Goal: Transaction & Acquisition: Purchase product/service

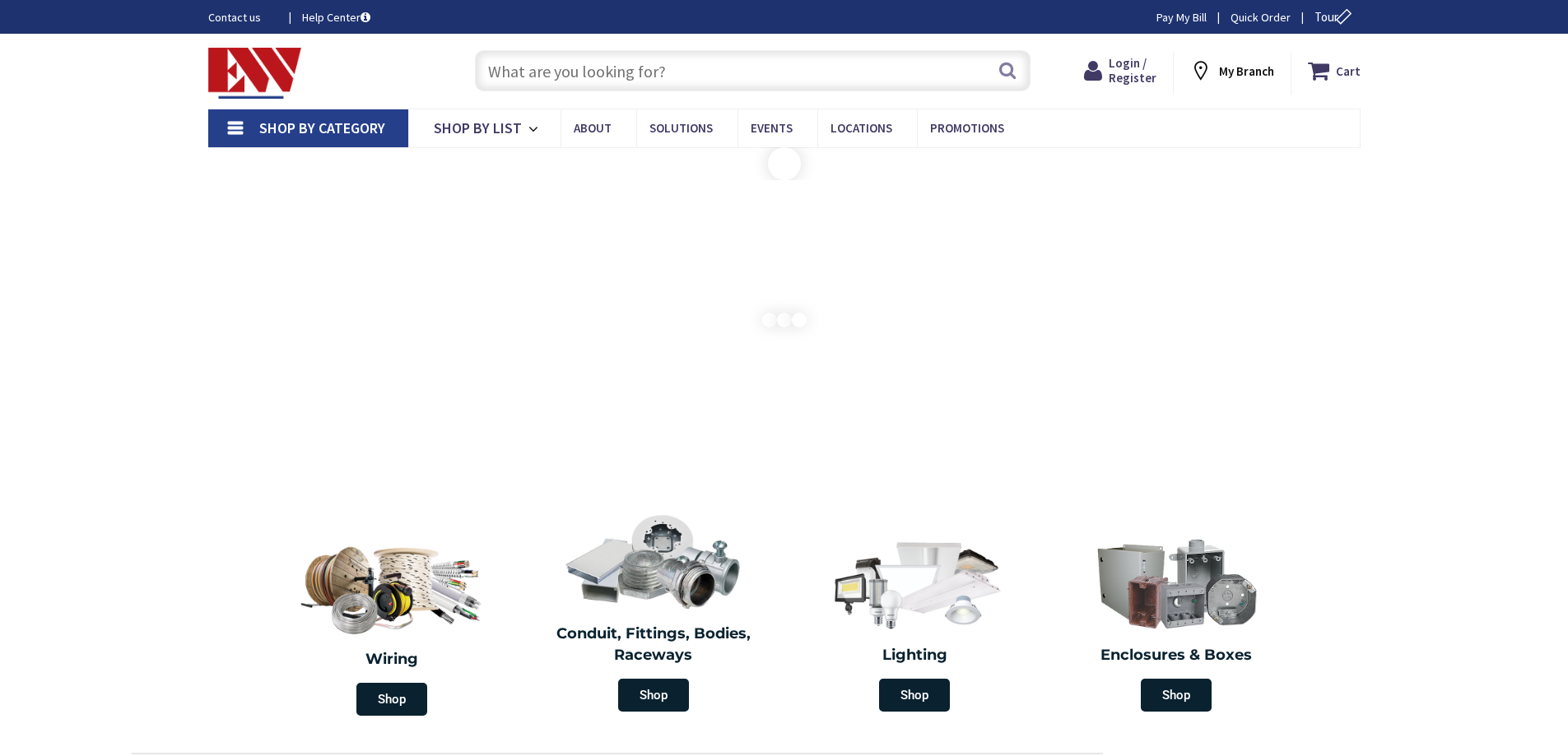
click at [566, 60] on input "text" at bounding box center [752, 71] width 556 height 41
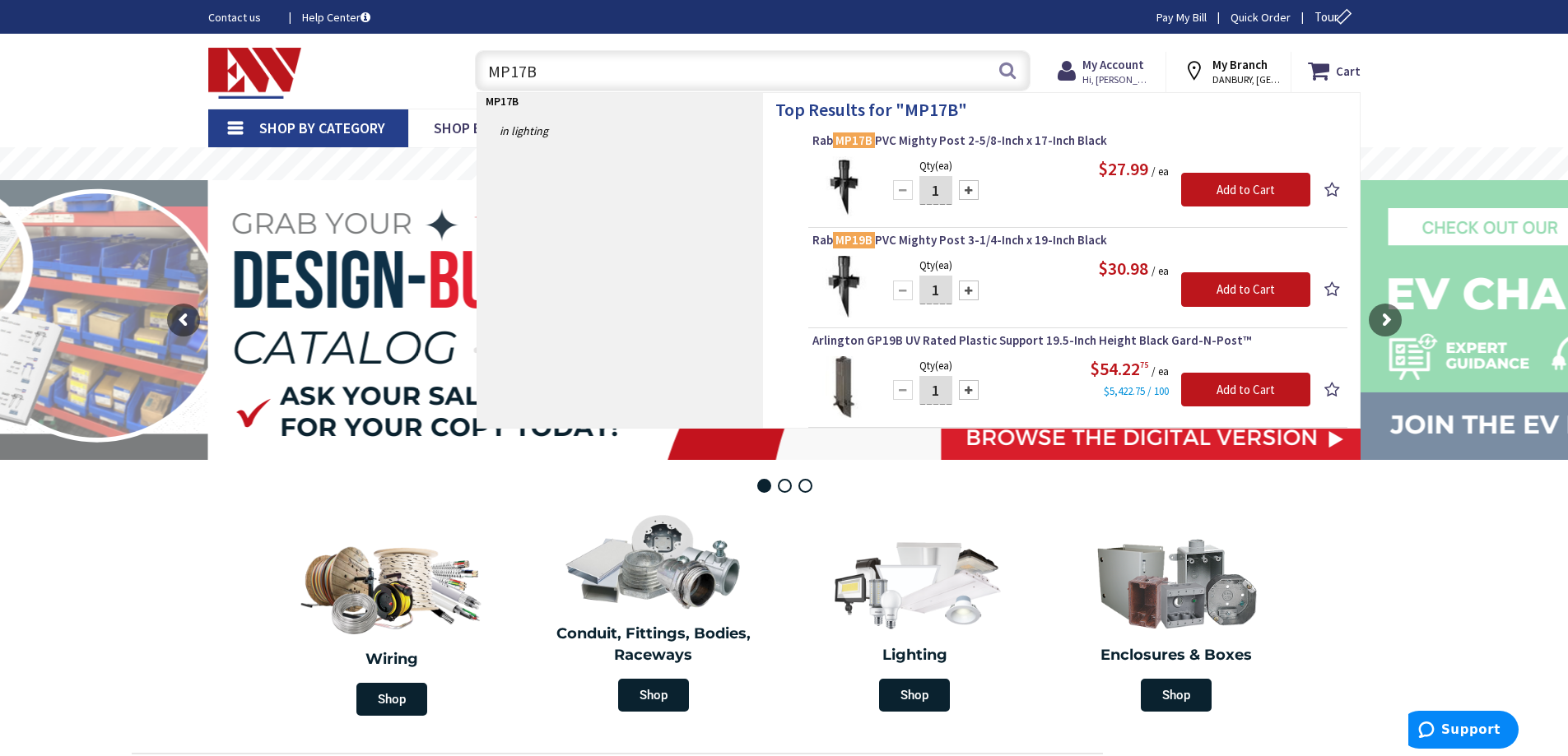
type input "MP17B"
click at [968, 189] on div at bounding box center [969, 190] width 20 height 20
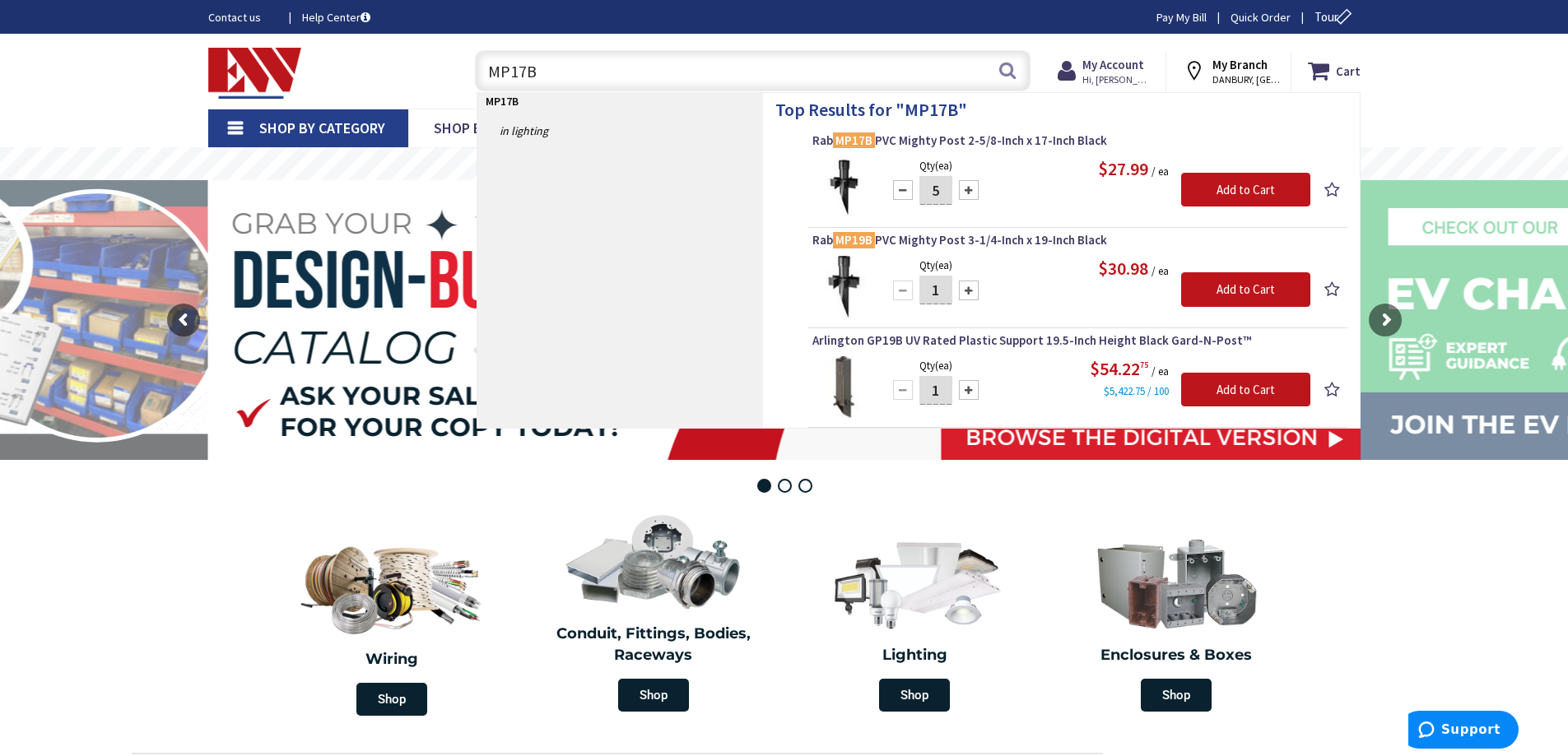
click at [968, 190] on div at bounding box center [969, 190] width 20 height 20
type input "6"
click at [1261, 196] on input "Add to Cart" at bounding box center [1246, 190] width 129 height 35
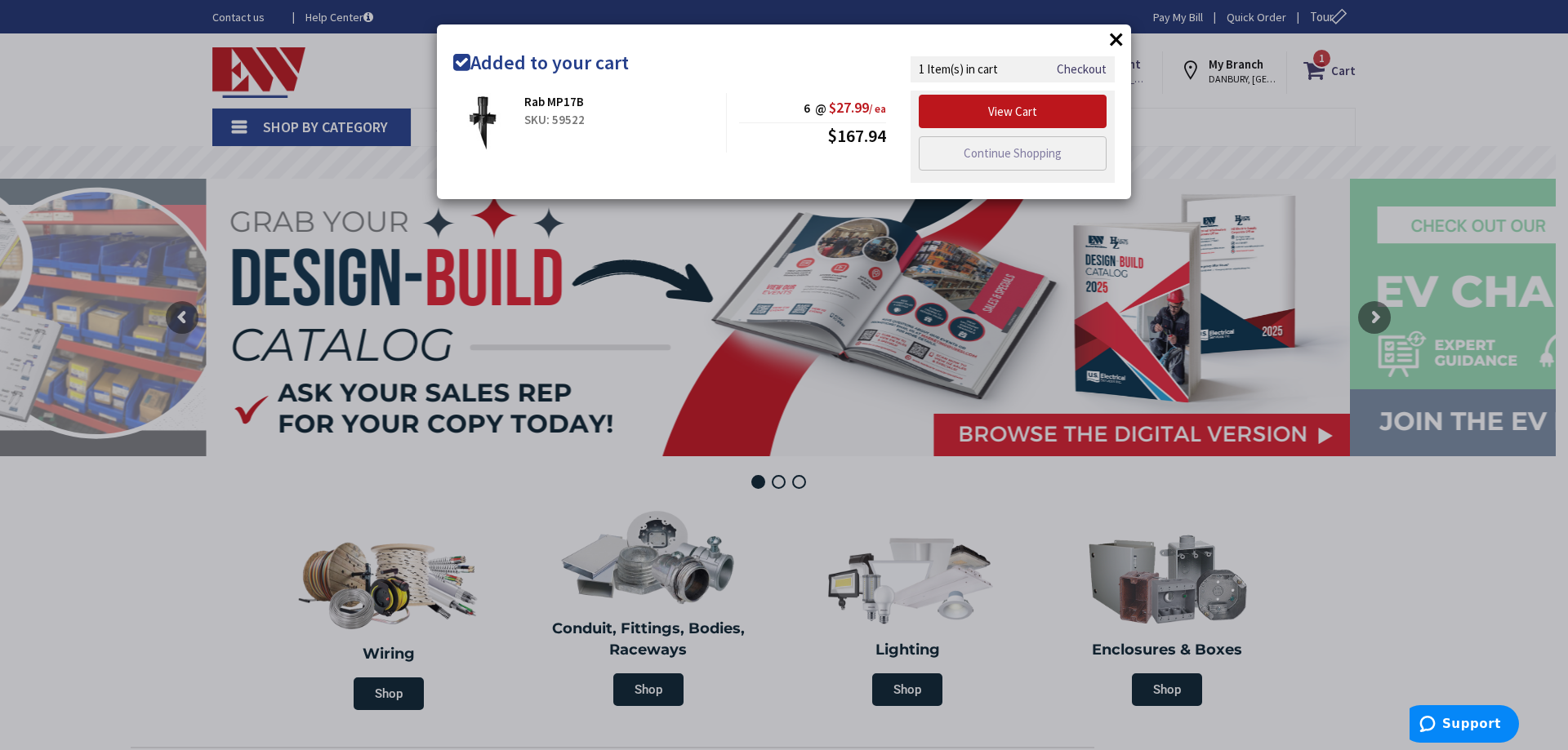
click at [1118, 35] on button "×" at bounding box center [1117, 39] width 25 height 25
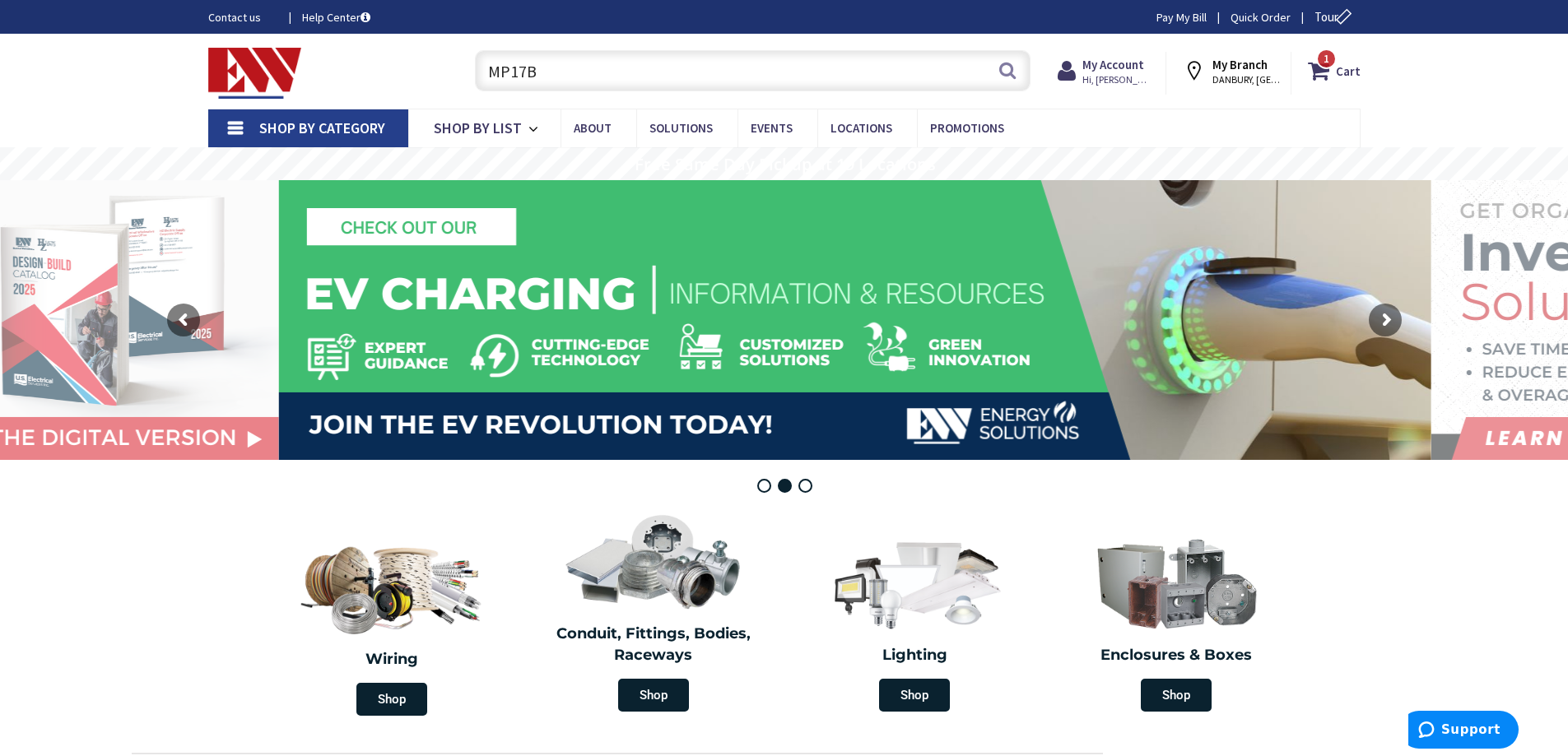
drag, startPoint x: 639, startPoint y: 72, endPoint x: 387, endPoint y: 60, distance: 252.3
click at [388, 60] on div "Toggle Nav MP17B MP17B Search 1 1 1 items Cart My Cart 1" at bounding box center [784, 71] width 1177 height 55
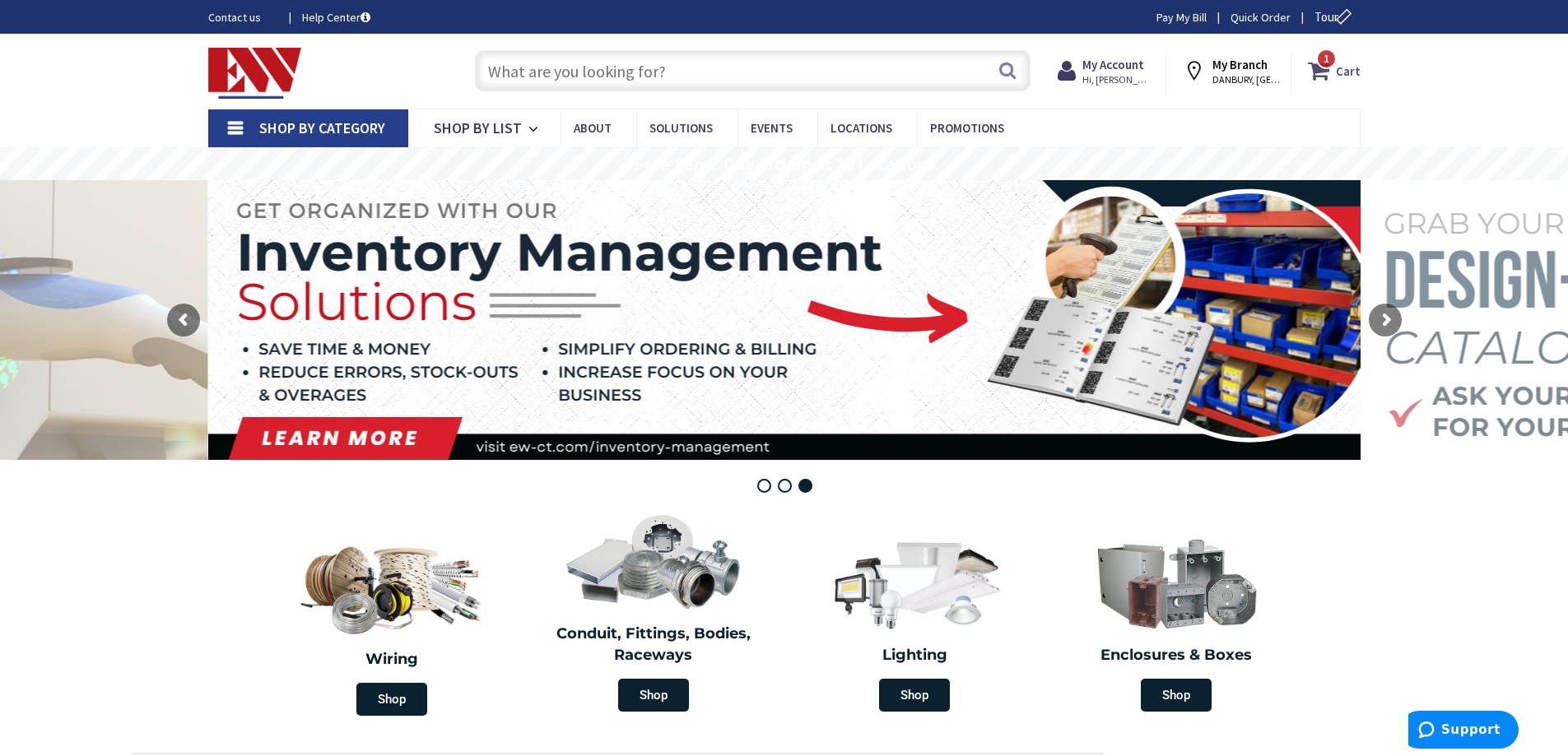
click at [1331, 65] on span "1 1 items" at bounding box center [1326, 59] width 21 height 21
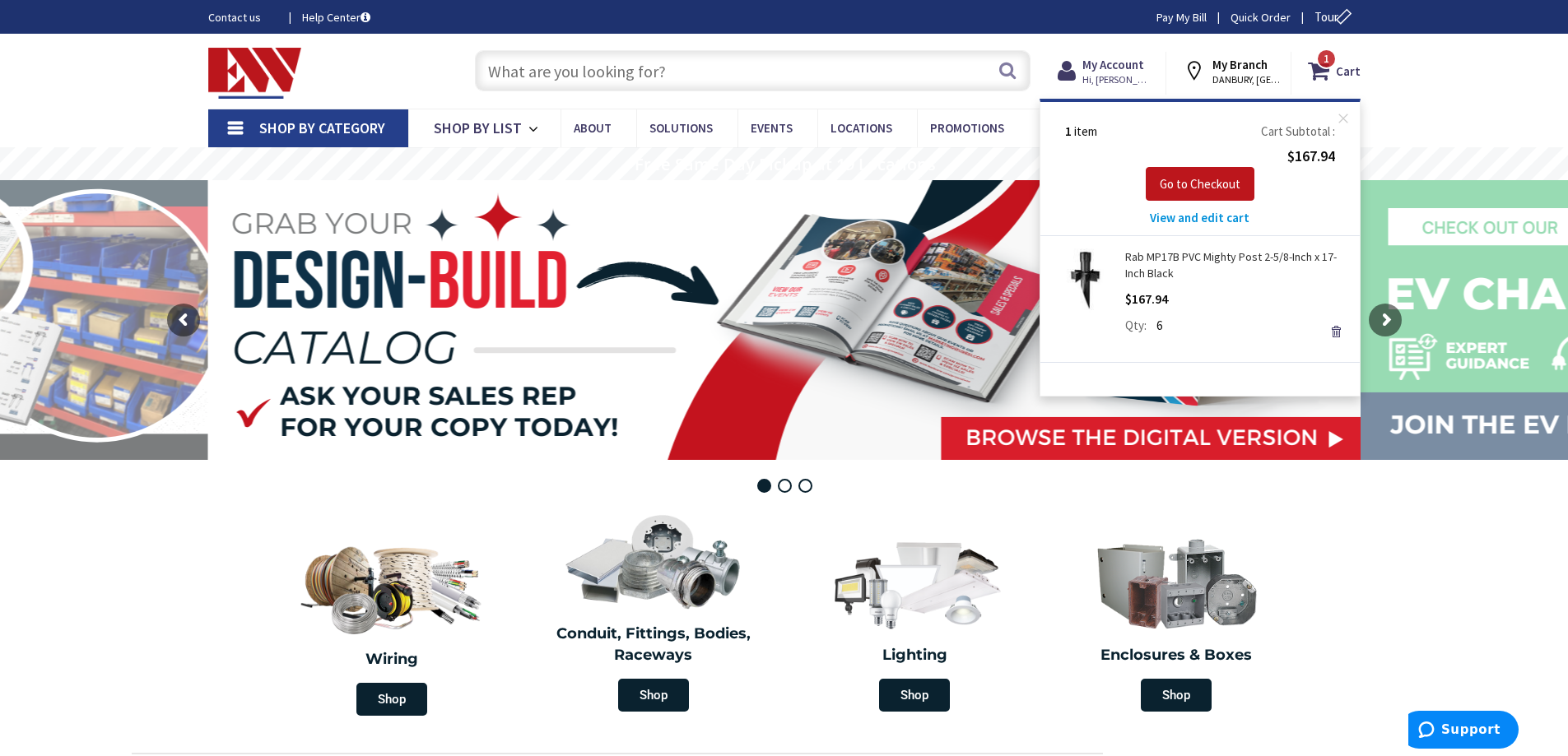
click at [716, 70] on input "text" at bounding box center [752, 71] width 556 height 41
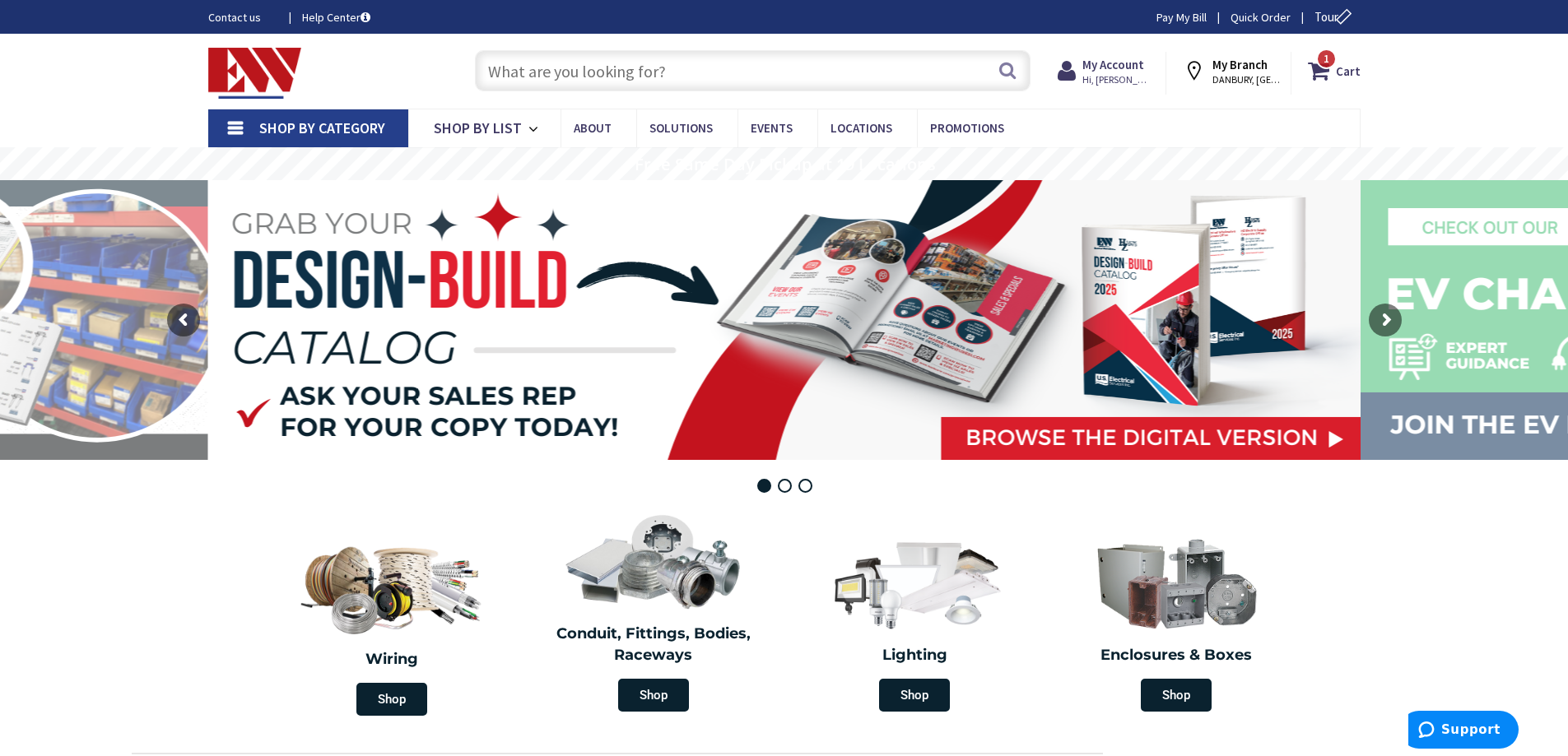
click at [831, 64] on input "text" at bounding box center [752, 71] width 556 height 41
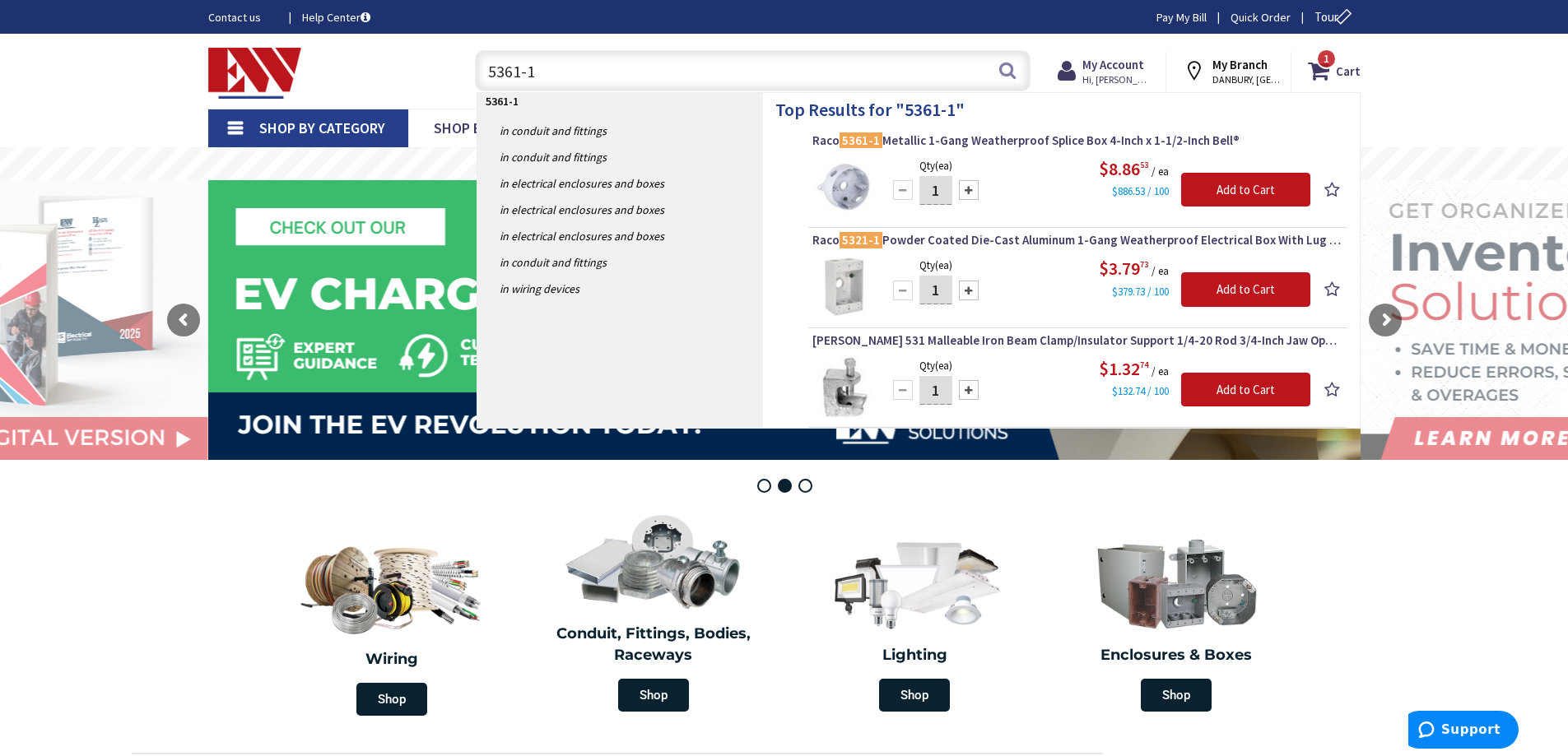
type input "5361-1"
click at [974, 188] on div at bounding box center [969, 190] width 20 height 20
click at [974, 190] on div at bounding box center [969, 190] width 20 height 20
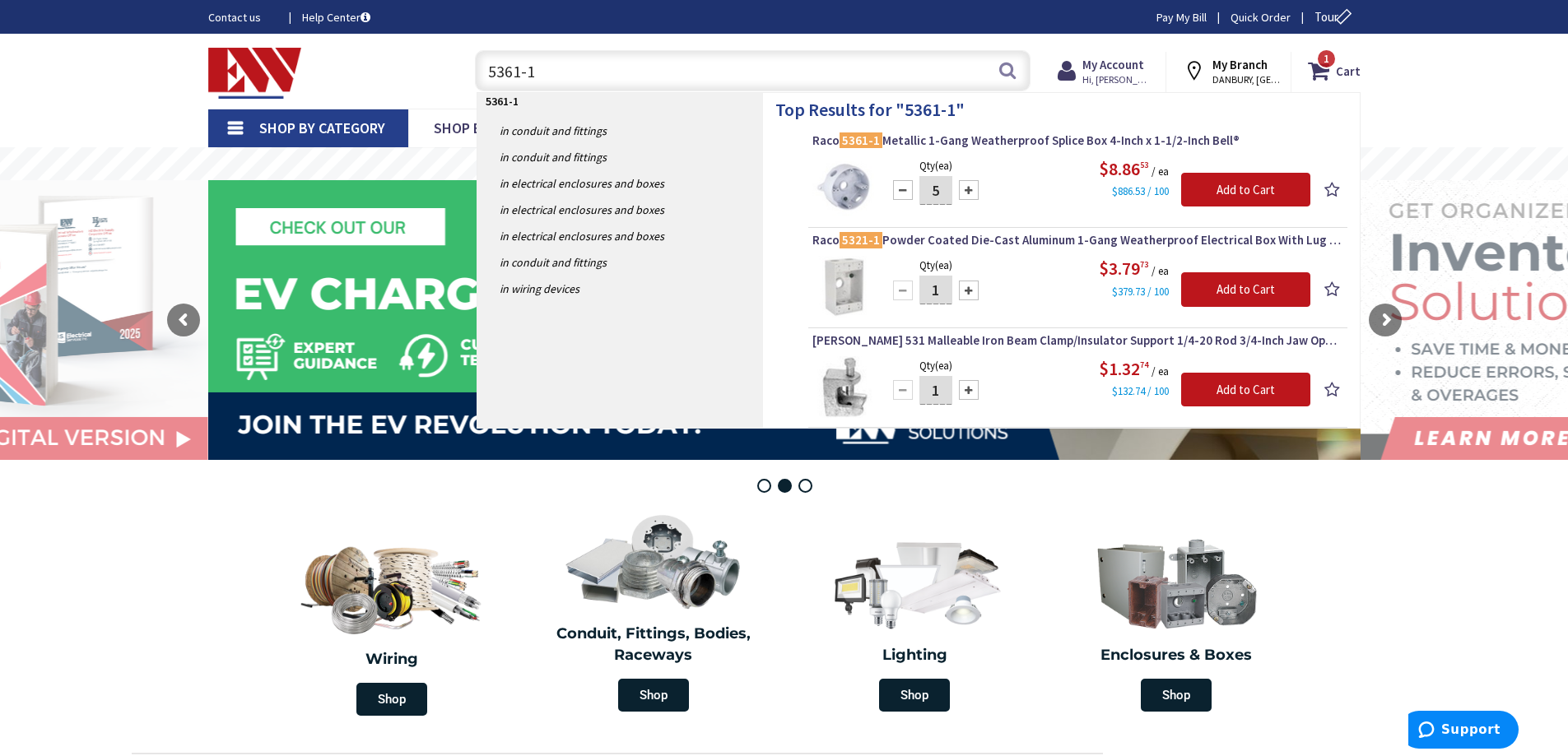
click at [974, 190] on div at bounding box center [969, 190] width 20 height 20
type input "7"
click at [1261, 190] on input "Add to Cart" at bounding box center [1246, 190] width 129 height 35
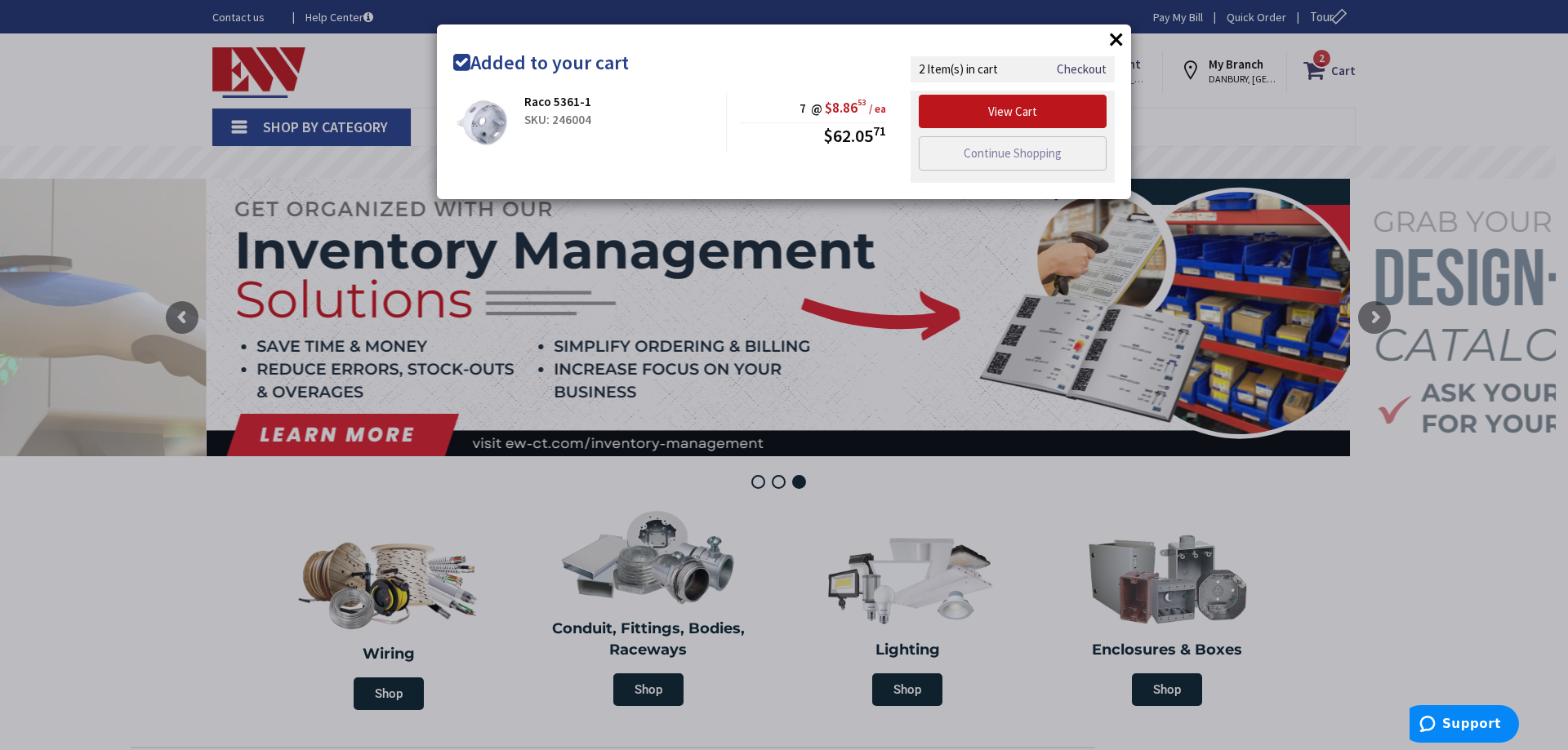
click at [1111, 38] on button "×" at bounding box center [1117, 39] width 25 height 25
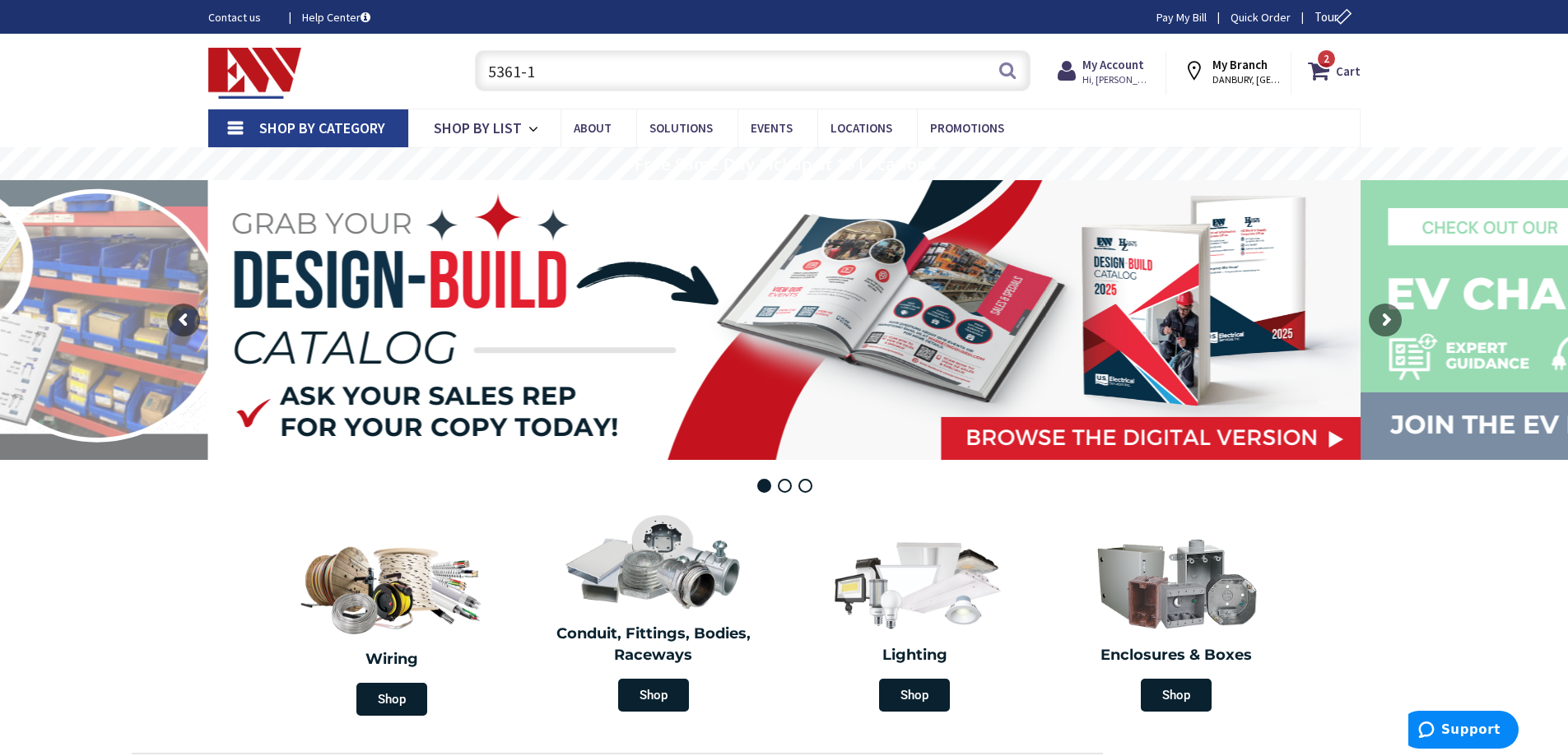
drag, startPoint x: 630, startPoint y: 79, endPoint x: 345, endPoint y: 80, distance: 285.0
click at [345, 80] on div "Toggle Nav 5361-1 5361-1 Search 2 2 2 items Cart My Cart 2 Close 2 items" at bounding box center [784, 71] width 1177 height 55
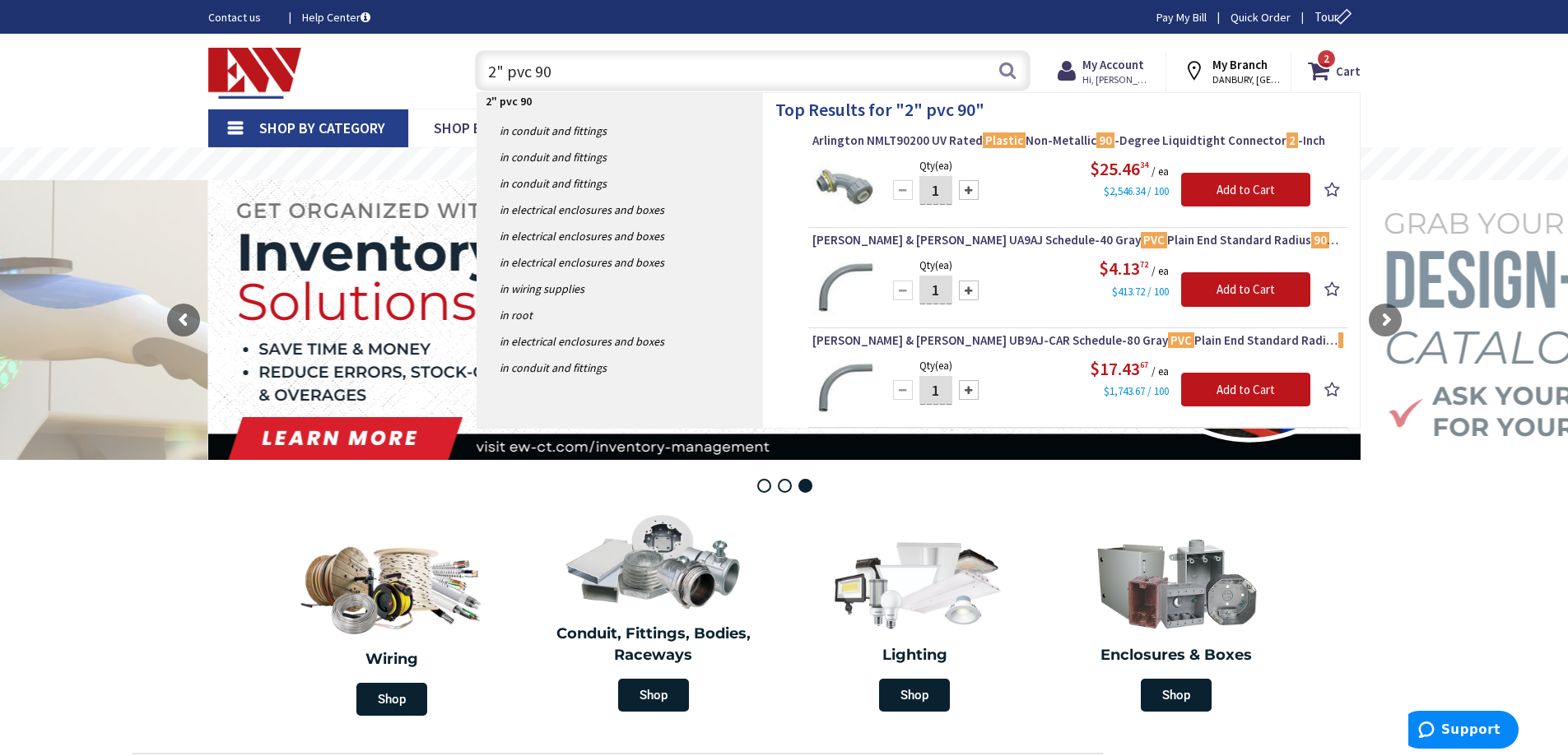
type input "2" pvc 90"
click at [975, 287] on div at bounding box center [969, 291] width 20 height 20
click at [974, 287] on div at bounding box center [969, 291] width 20 height 20
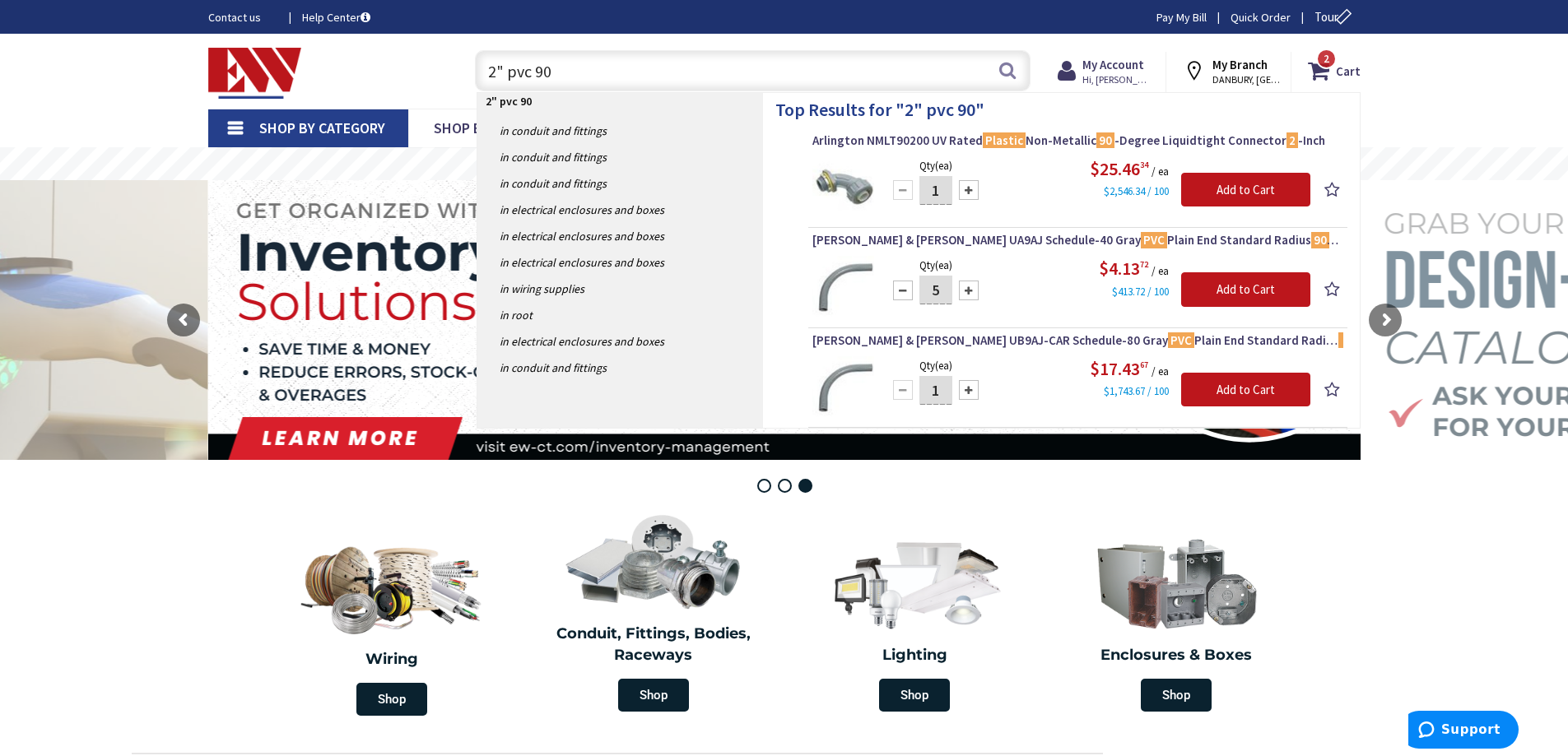
click at [974, 287] on div at bounding box center [969, 291] width 20 height 20
click at [974, 287] on div at bounding box center [969, 291] width 20 height 20
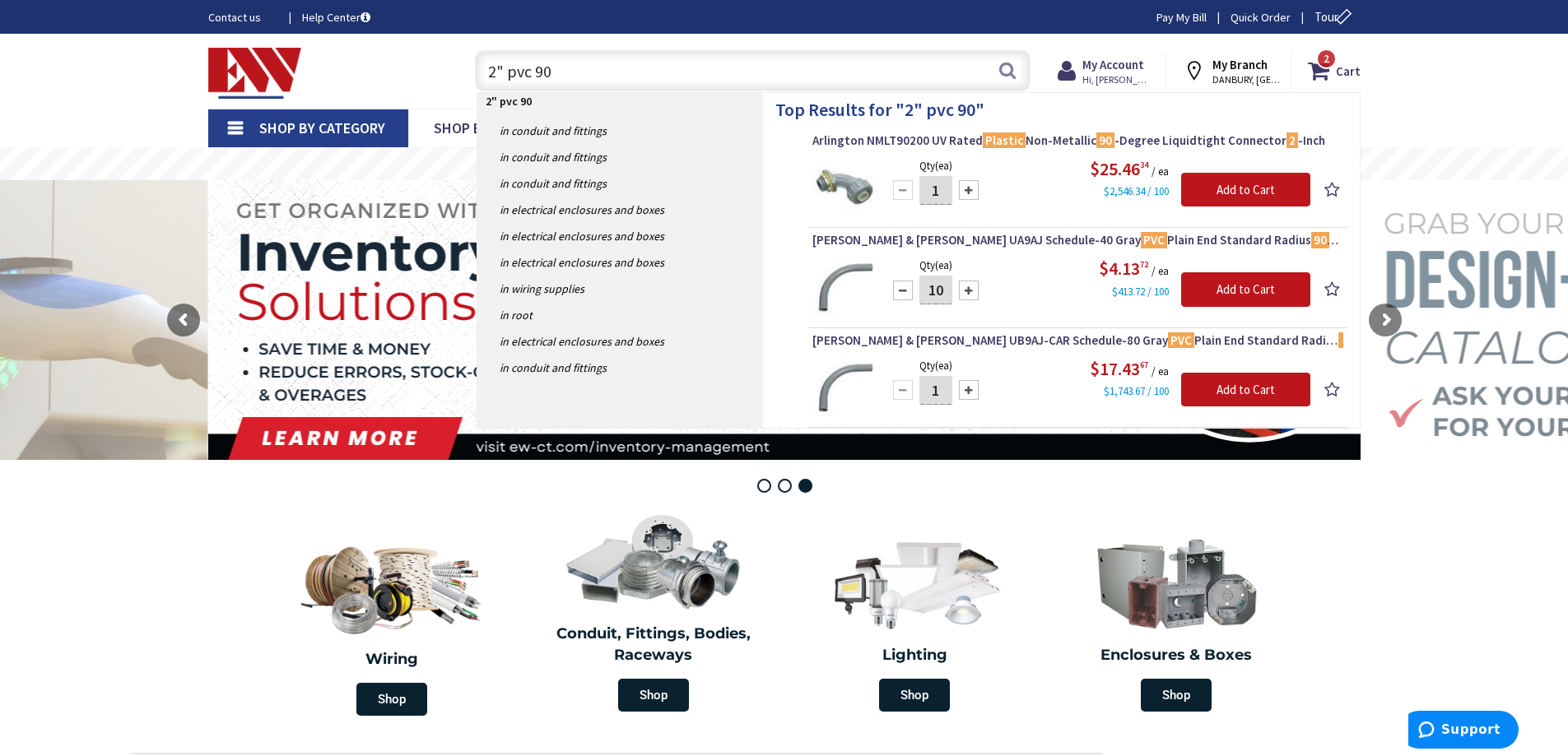
click at [974, 287] on div at bounding box center [969, 291] width 20 height 20
click at [971, 286] on div at bounding box center [969, 291] width 20 height 20
click at [905, 290] on div at bounding box center [903, 291] width 20 height 20
click at [904, 289] on div at bounding box center [903, 291] width 20 height 20
type input "10"
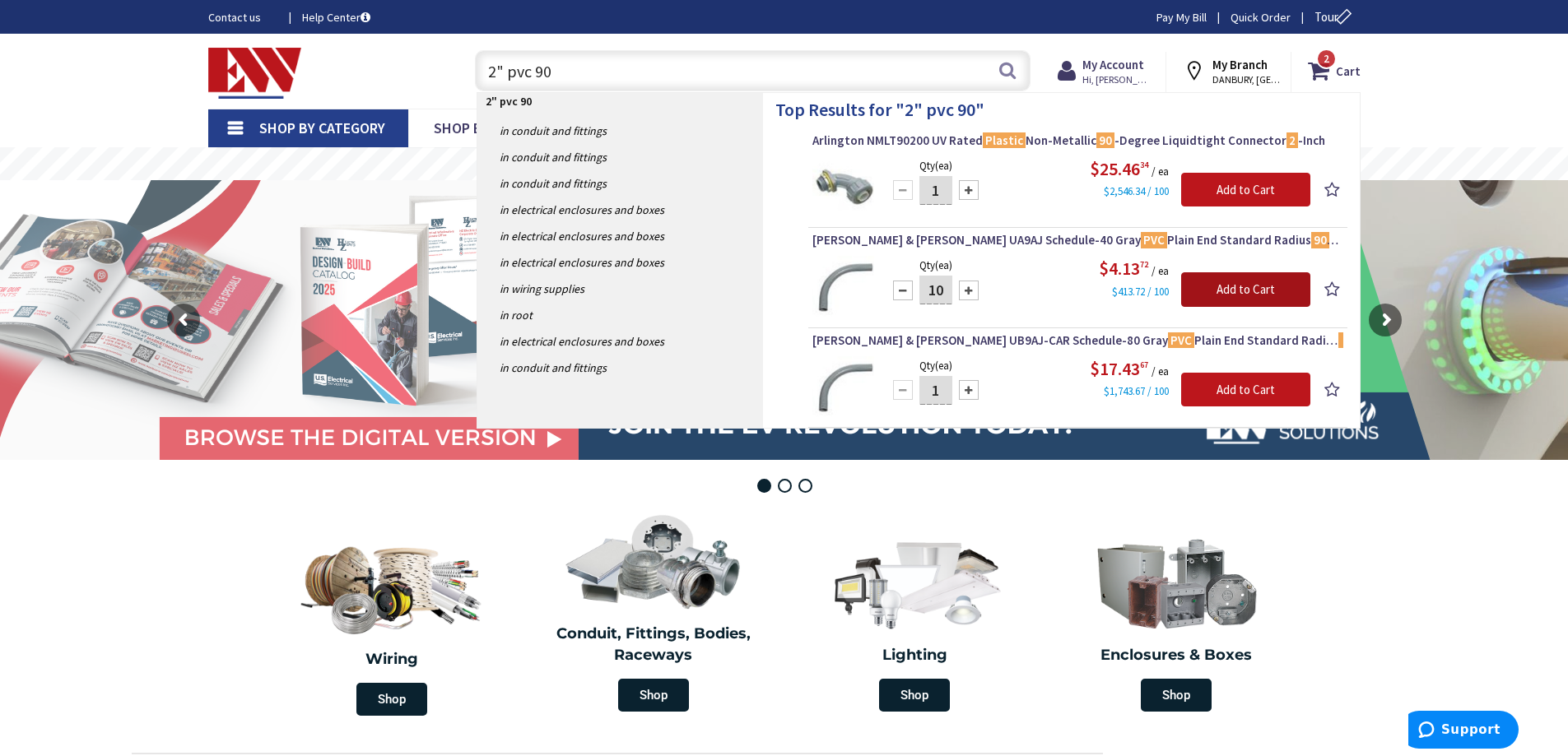
click at [1209, 288] on input "Add to Cart" at bounding box center [1246, 290] width 129 height 35
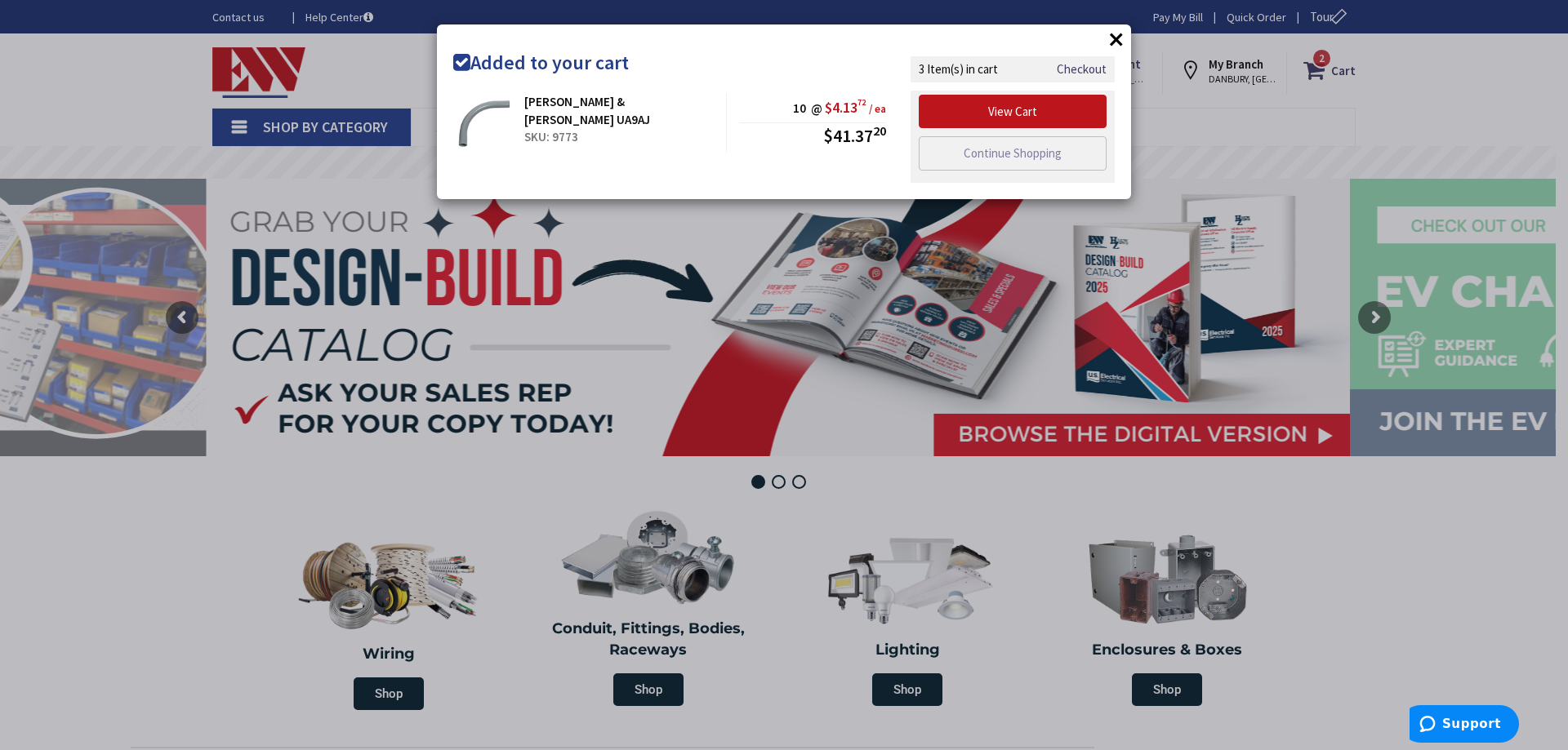
click at [1111, 40] on button "×" at bounding box center [1117, 39] width 25 height 25
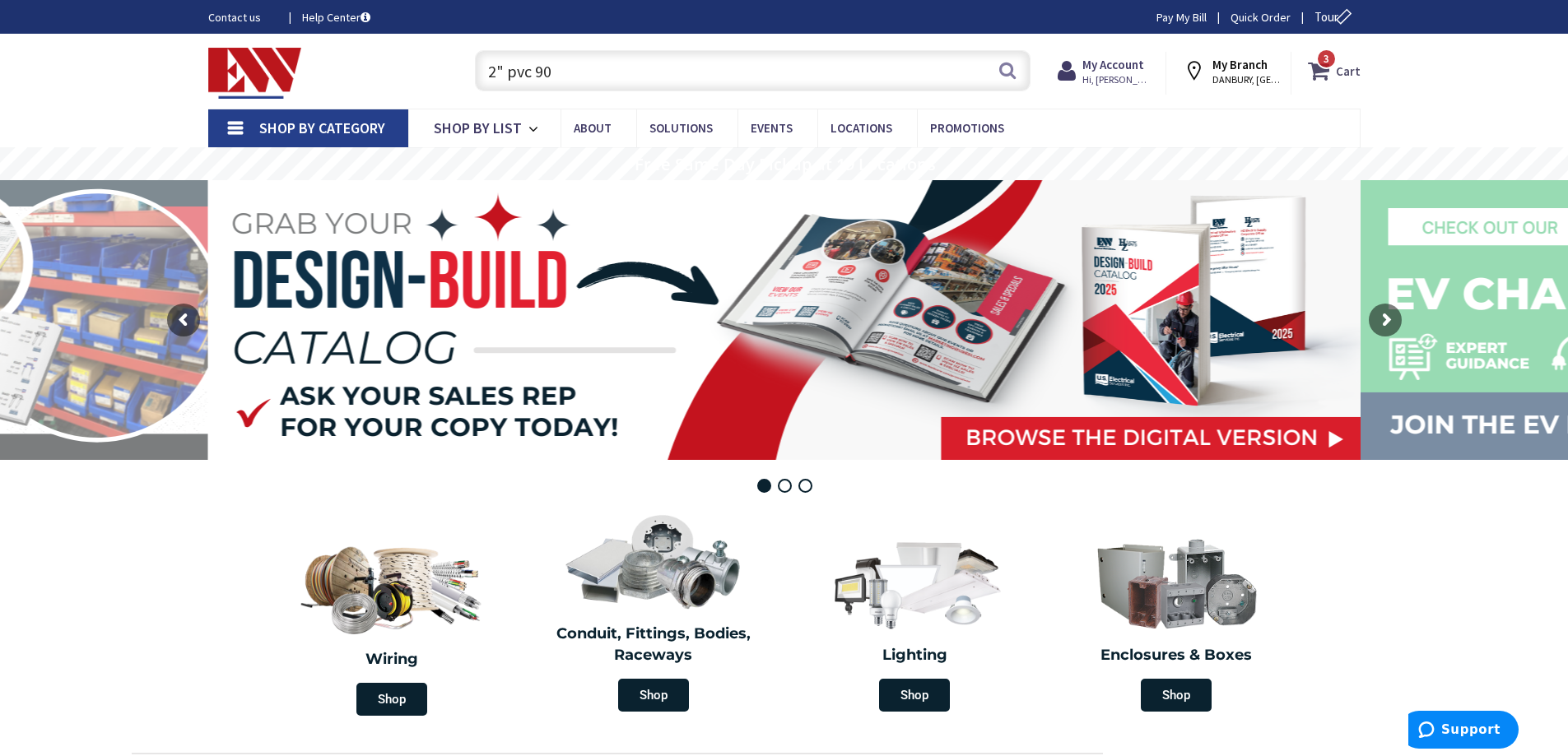
click at [1341, 66] on strong "Cart" at bounding box center [1348, 71] width 25 height 30
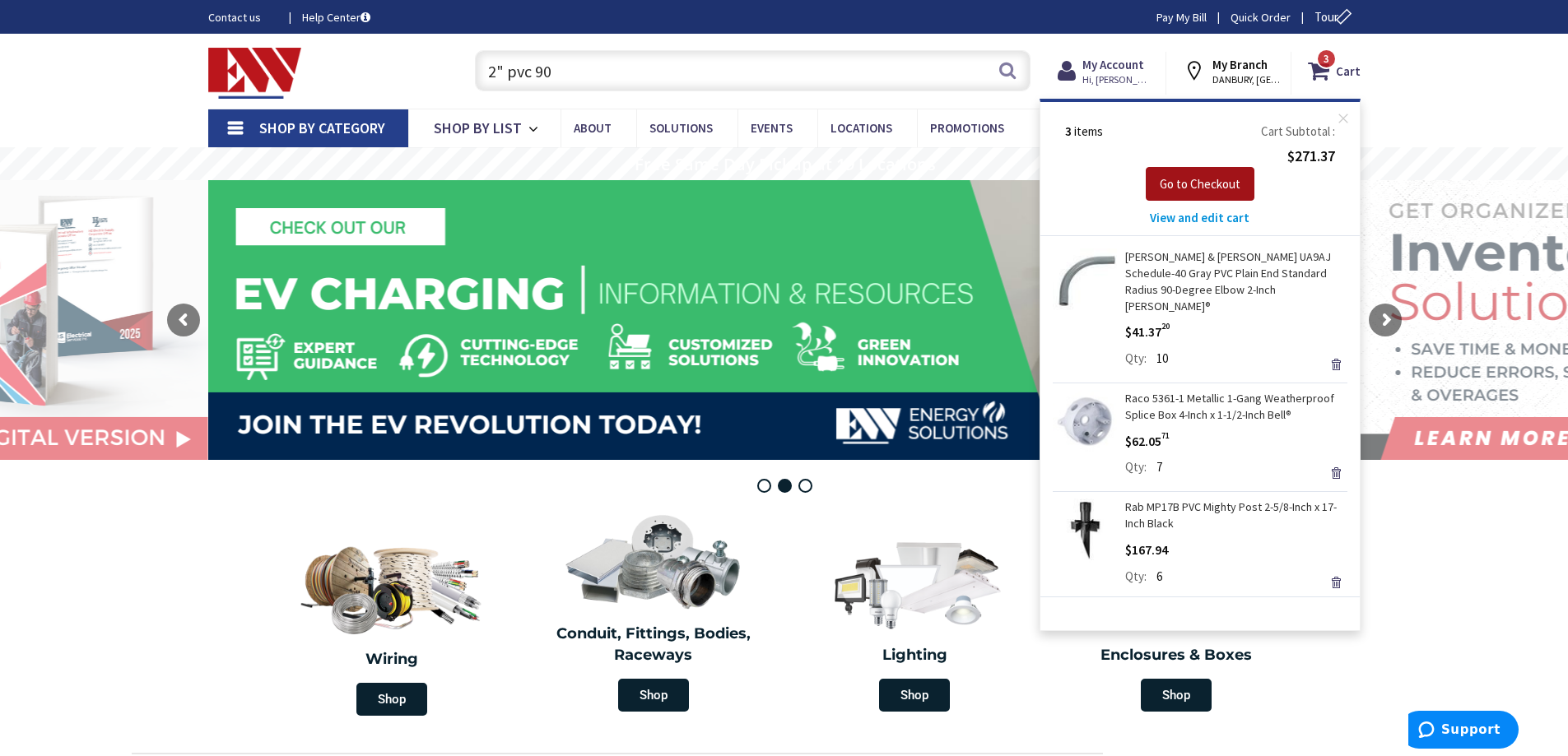
click at [1220, 195] on button "Go to Checkout" at bounding box center [1199, 185] width 109 height 35
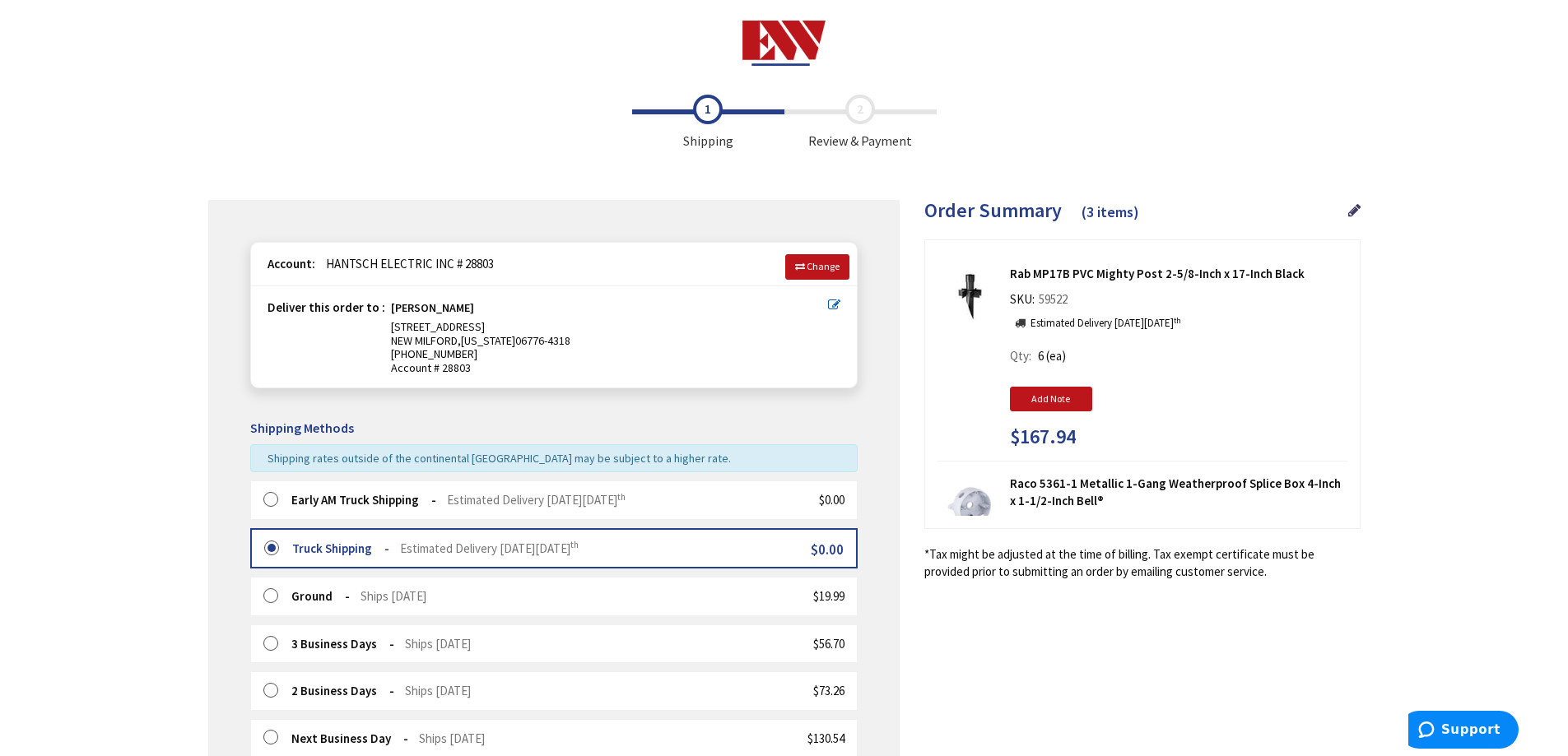
click at [272, 495] on label at bounding box center [276, 500] width 26 height 17
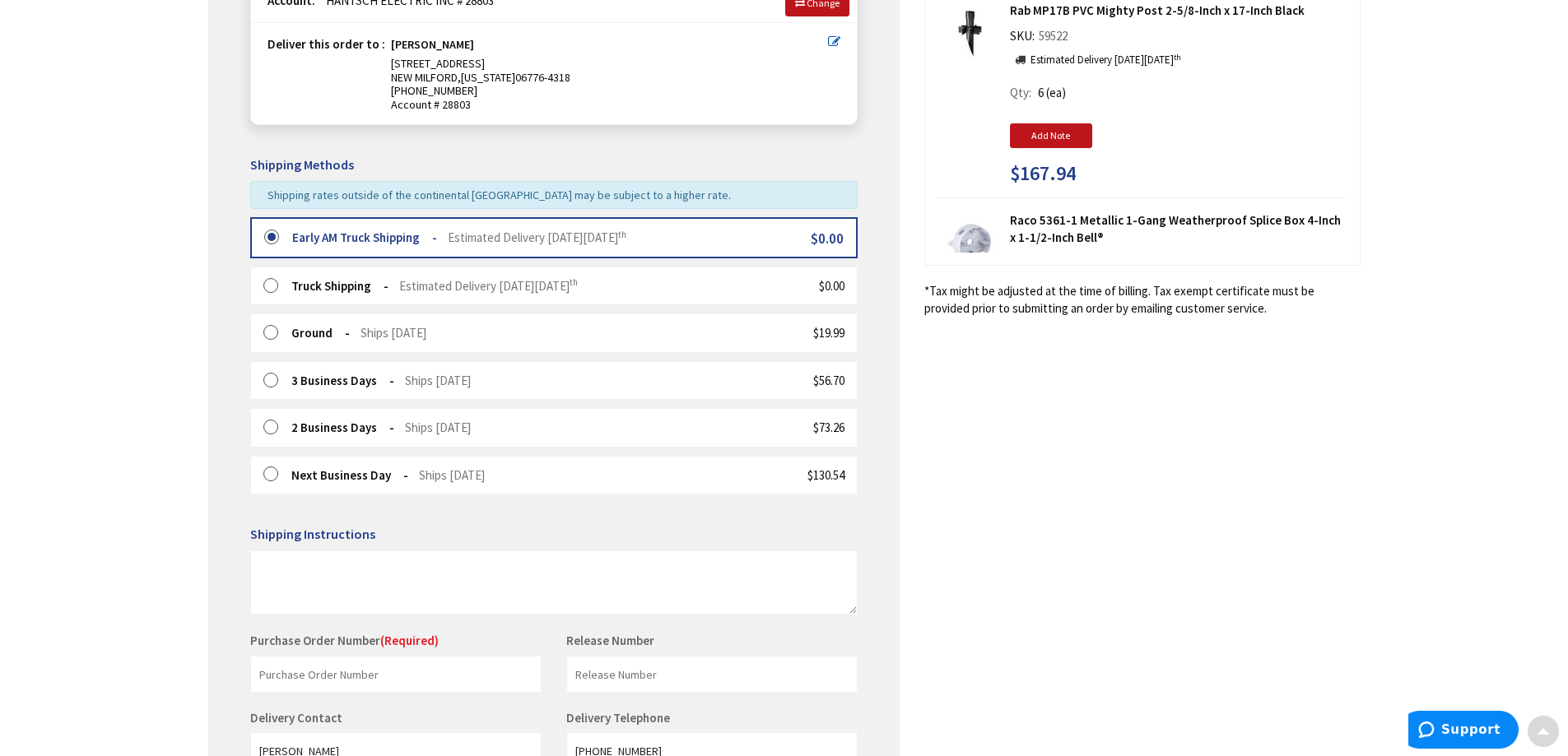
scroll to position [439, 0]
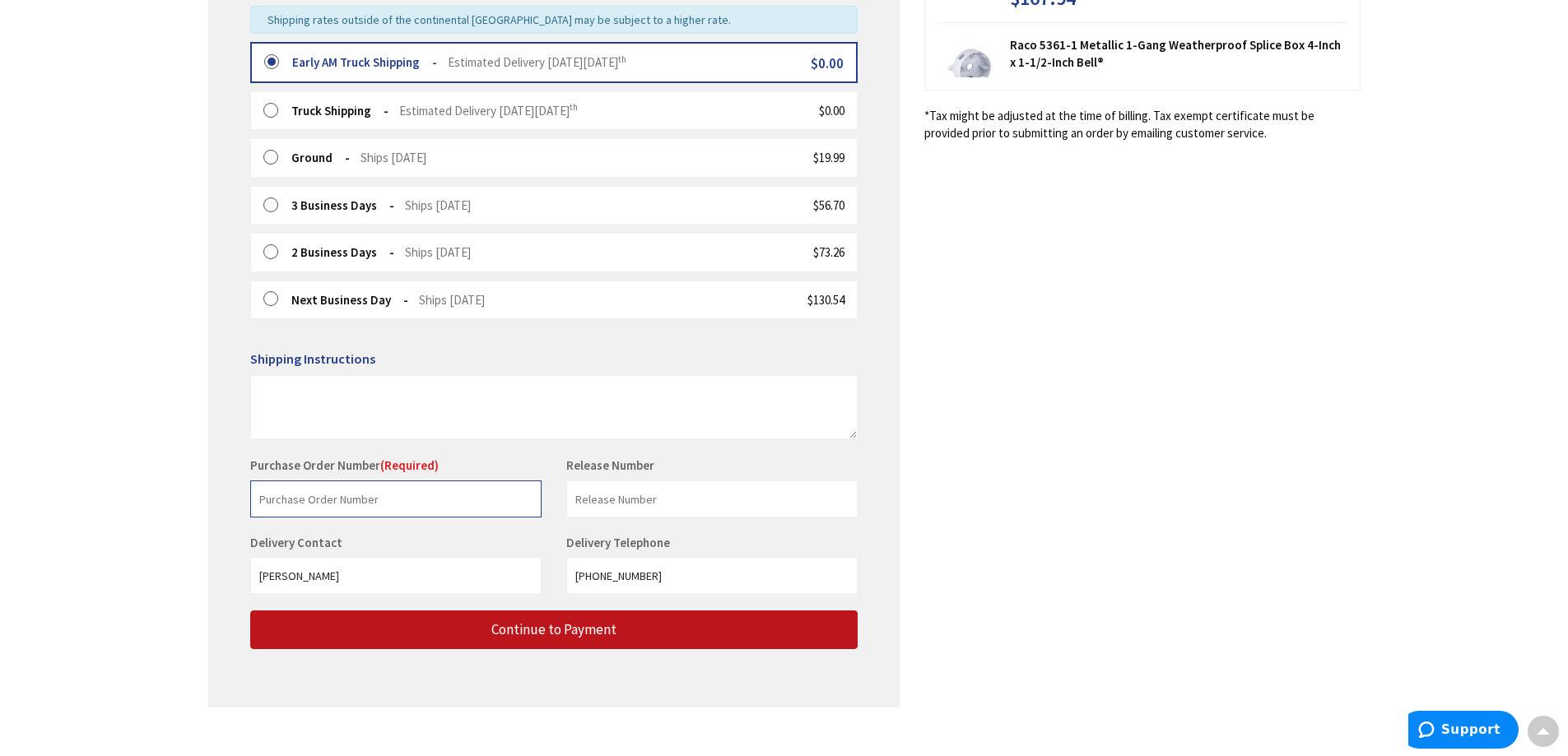
click at [397, 504] on input "text" at bounding box center [396, 498] width 292 height 37
type input "Stock"
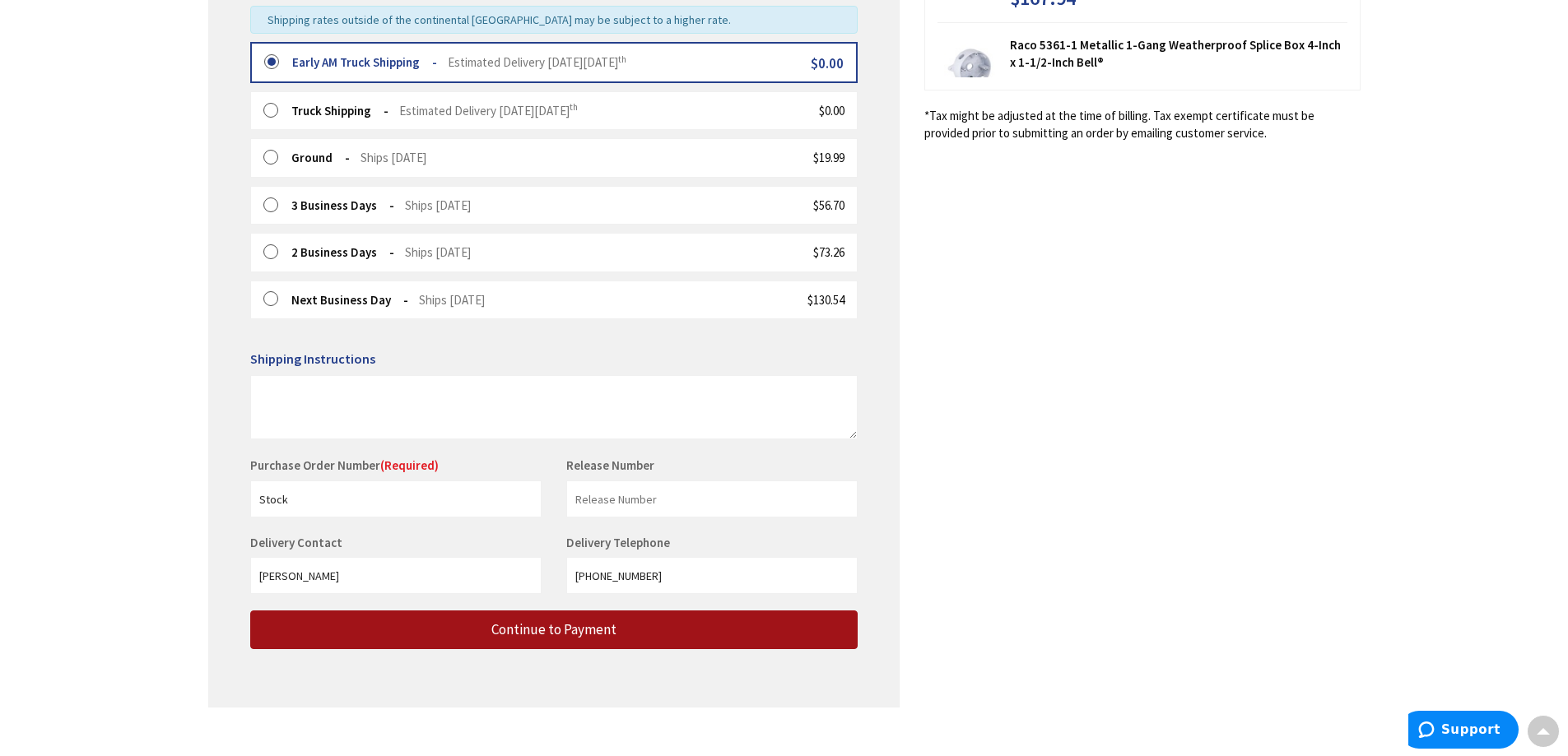
click at [494, 636] on span "Continue to Payment" at bounding box center [553, 629] width 125 height 18
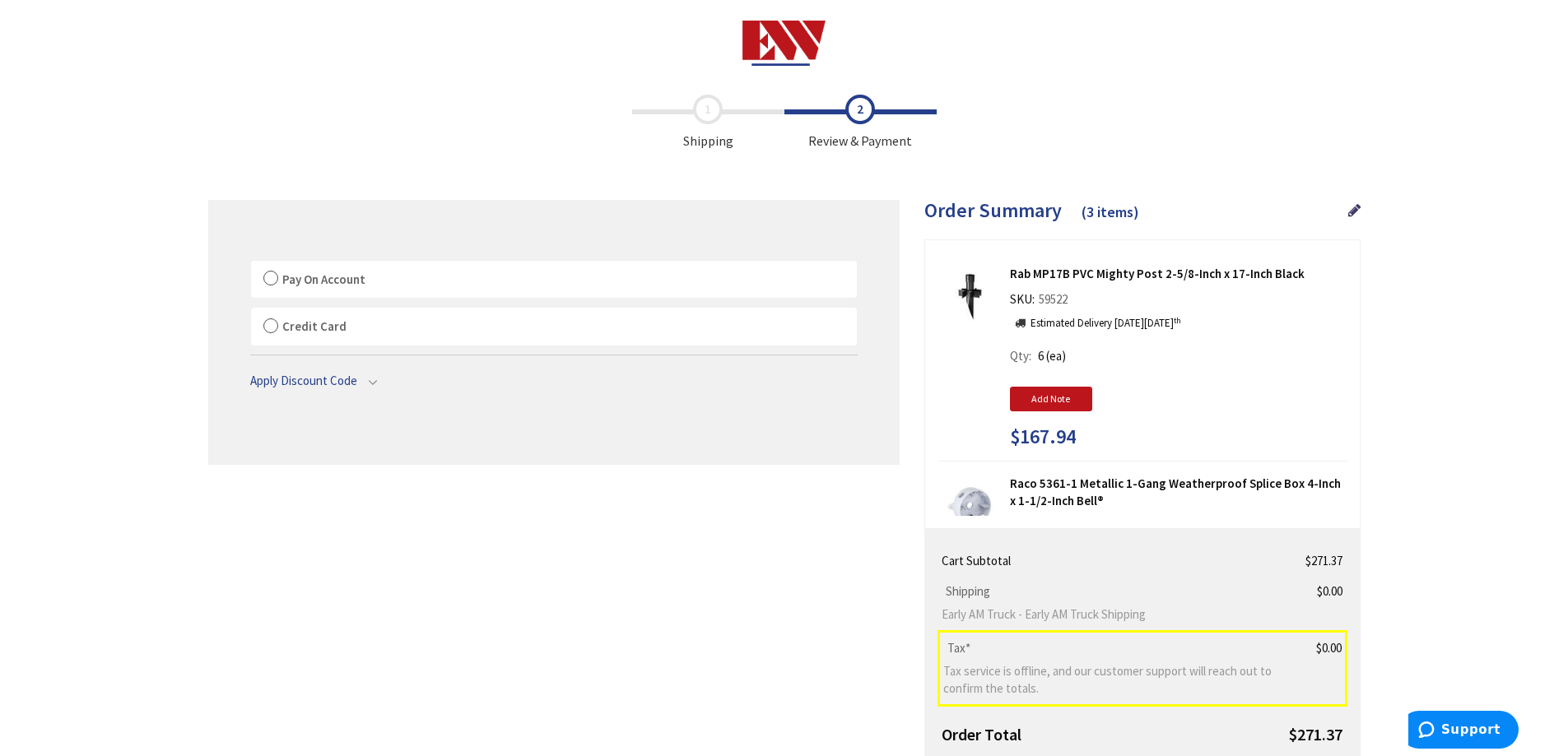
click at [270, 283] on label "Pay On Account" at bounding box center [553, 280] width 605 height 38
click at [251, 264] on input "Pay On Account" at bounding box center [251, 264] width 0 height 0
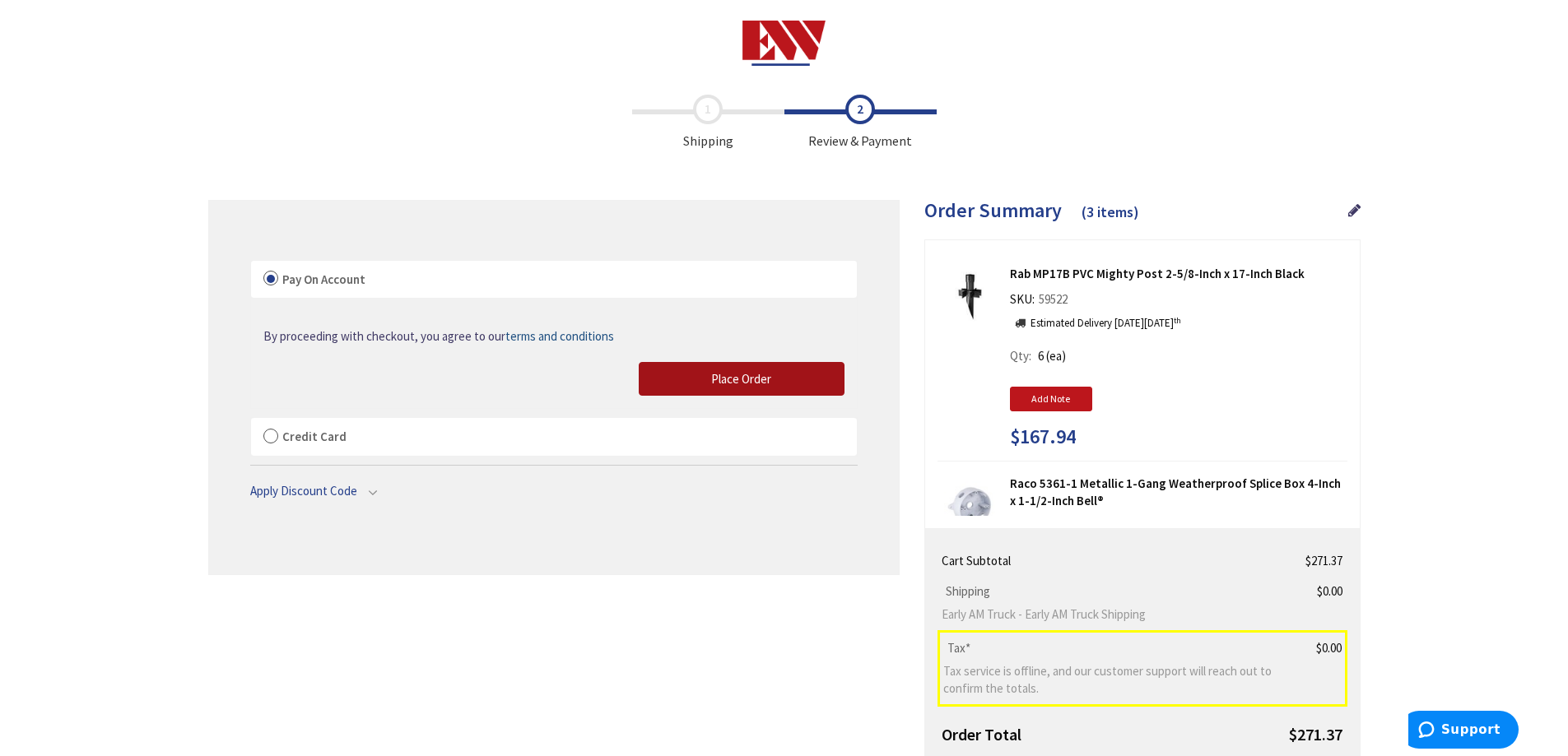
drag, startPoint x: 721, startPoint y: 373, endPoint x: 573, endPoint y: 259, distance: 186.8
click at [721, 373] on span "Place Order" at bounding box center [741, 378] width 60 height 16
